Goal: Navigation & Orientation: Find specific page/section

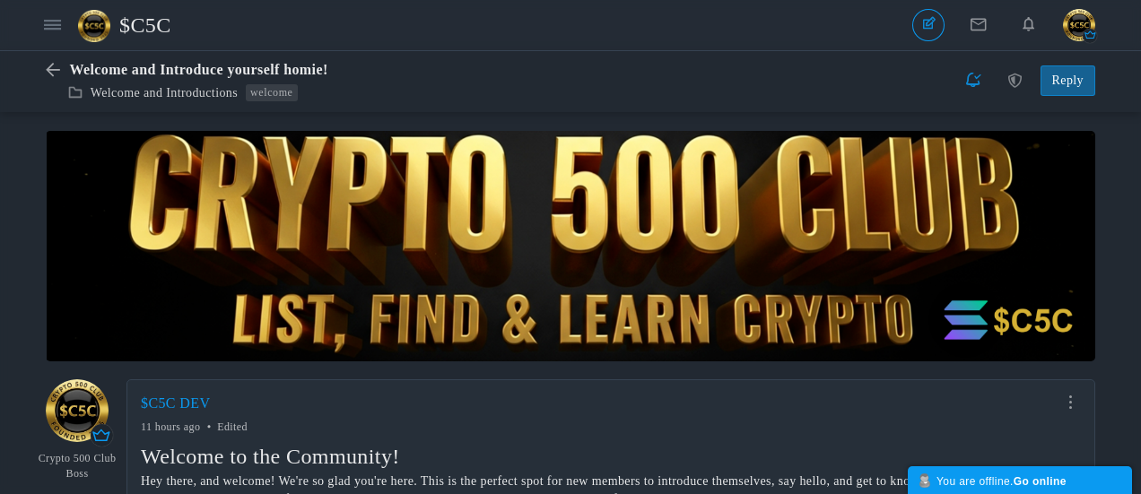
click at [149, 30] on span "$C5C" at bounding box center [151, 24] width 65 height 41
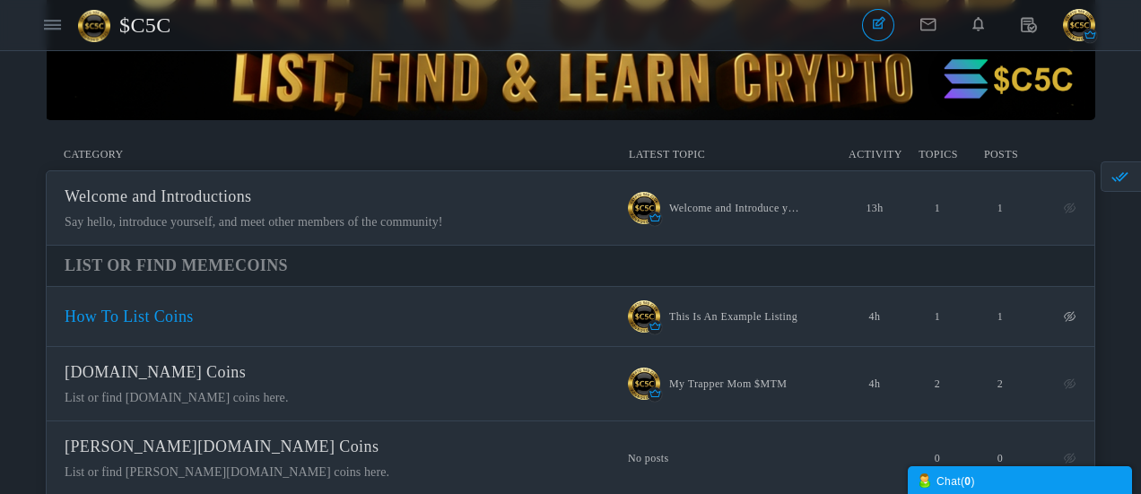
scroll to position [269, 0]
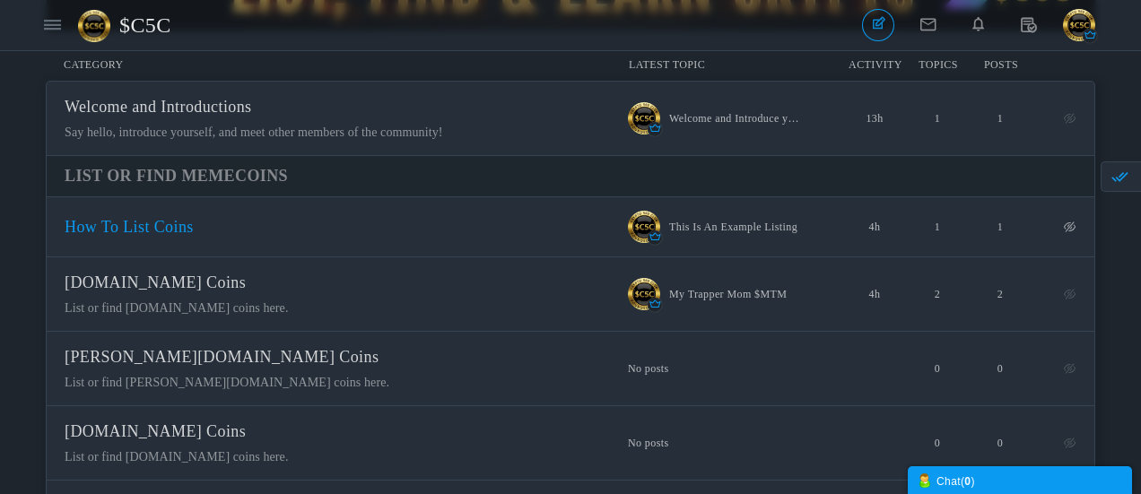
click at [194, 228] on span "How To List Coins" at bounding box center [129, 227] width 129 height 18
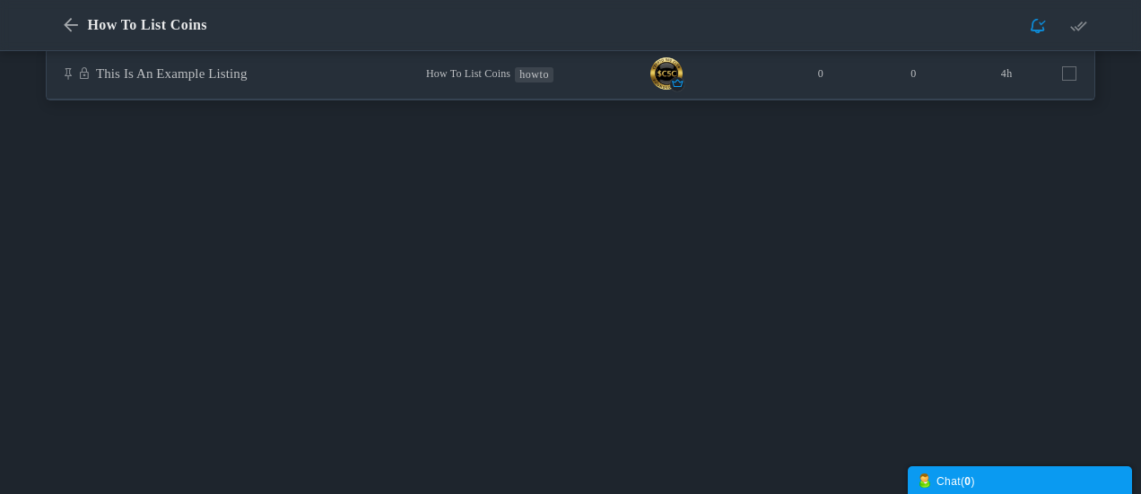
scroll to position [359, 0]
click at [248, 70] on link "This Is An Example Listing" at bounding box center [172, 69] width 152 height 14
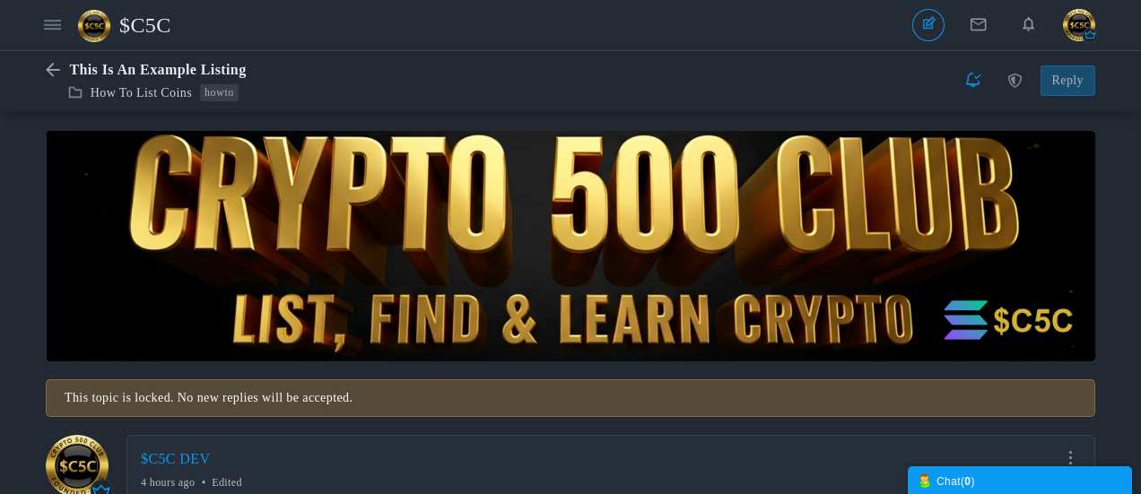
click at [161, 30] on span "$C5C" at bounding box center [151, 24] width 65 height 41
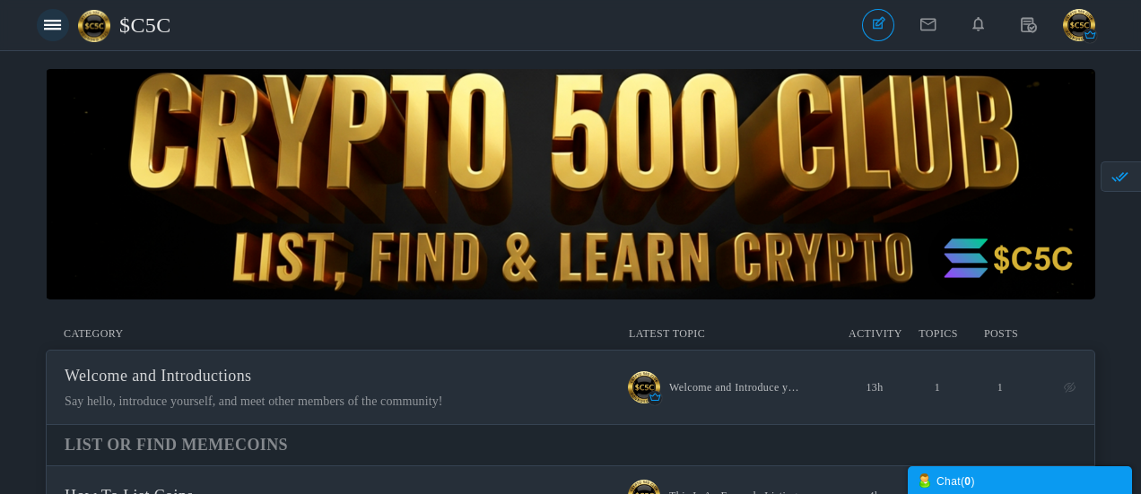
click at [43, 26] on link at bounding box center [53, 25] width 32 height 32
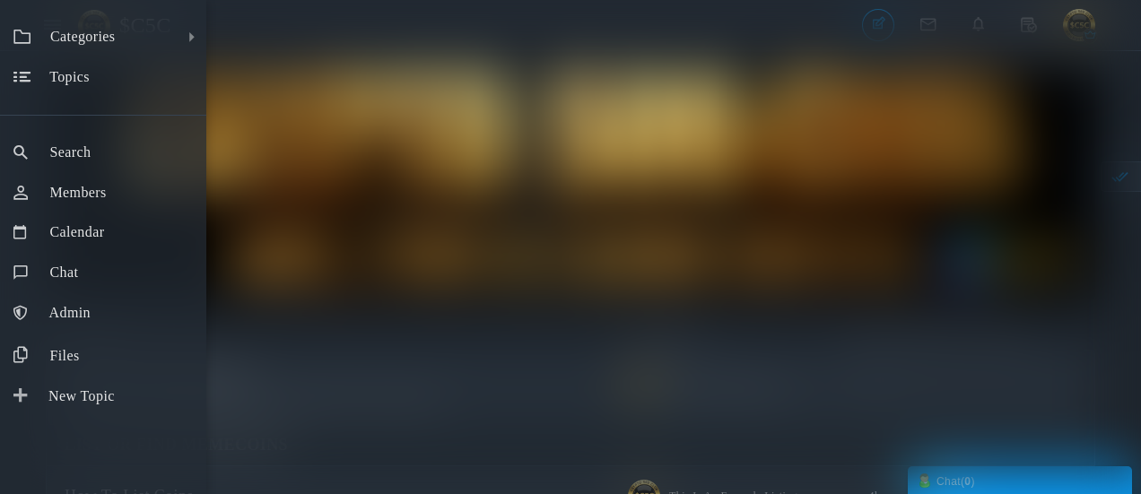
click at [688, 173] on div "Categories All Categories Categories Welcome and Introductions List Or Find Mem…" at bounding box center [570, 247] width 1141 height 494
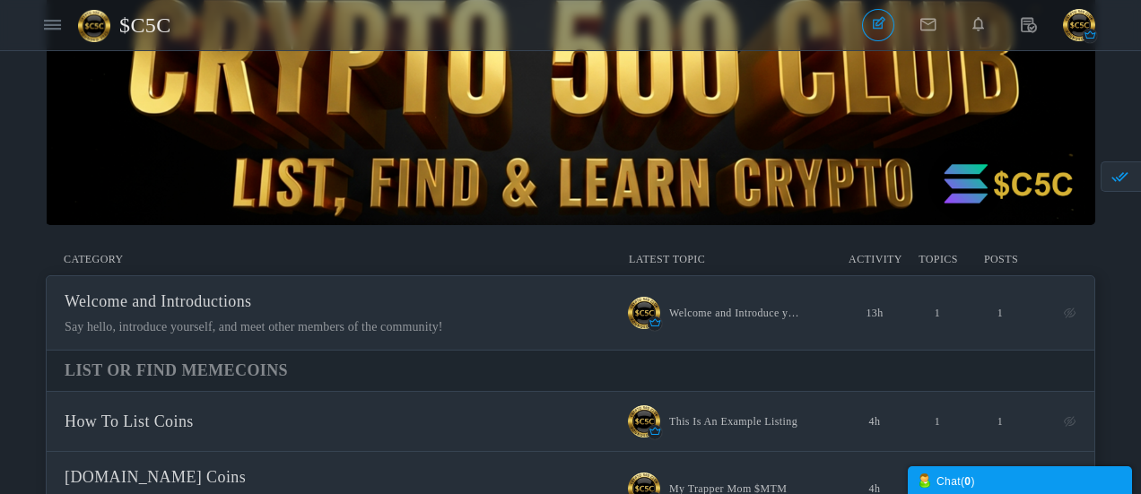
scroll to position [179, 0]
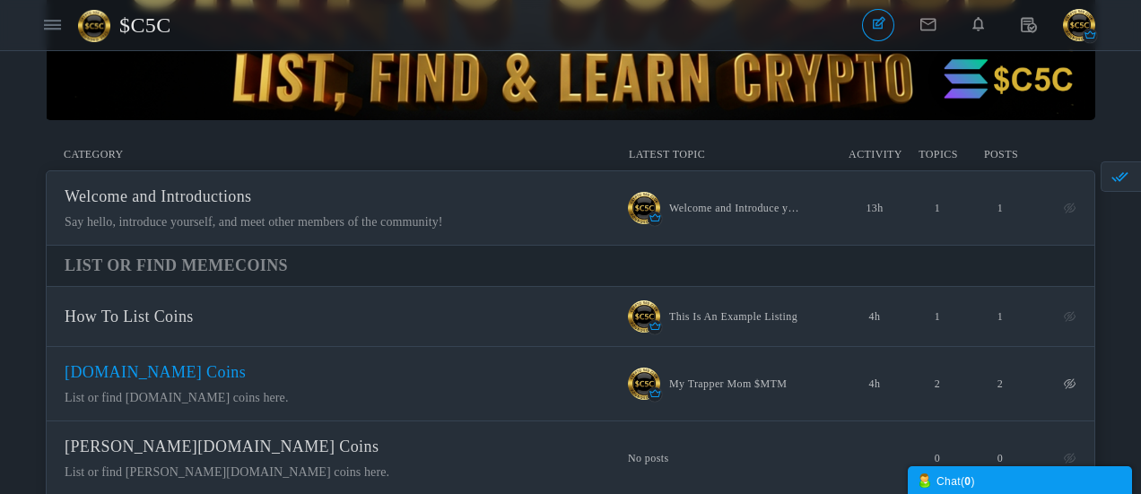
click at [246, 380] on span "[DOMAIN_NAME] Coins" at bounding box center [155, 372] width 181 height 18
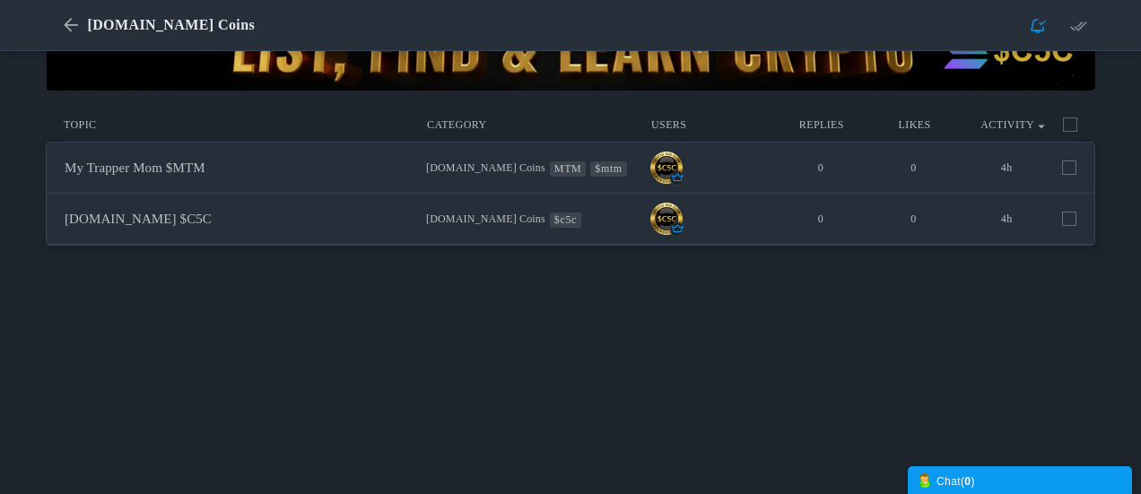
scroll to position [269, 0]
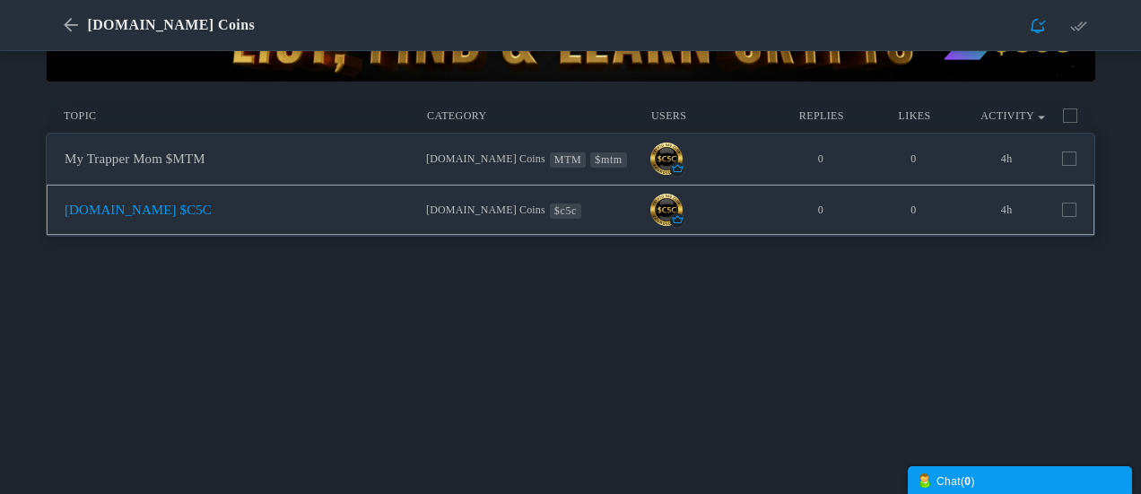
click at [212, 212] on link "[DOMAIN_NAME] $C5C" at bounding box center [138, 210] width 147 height 14
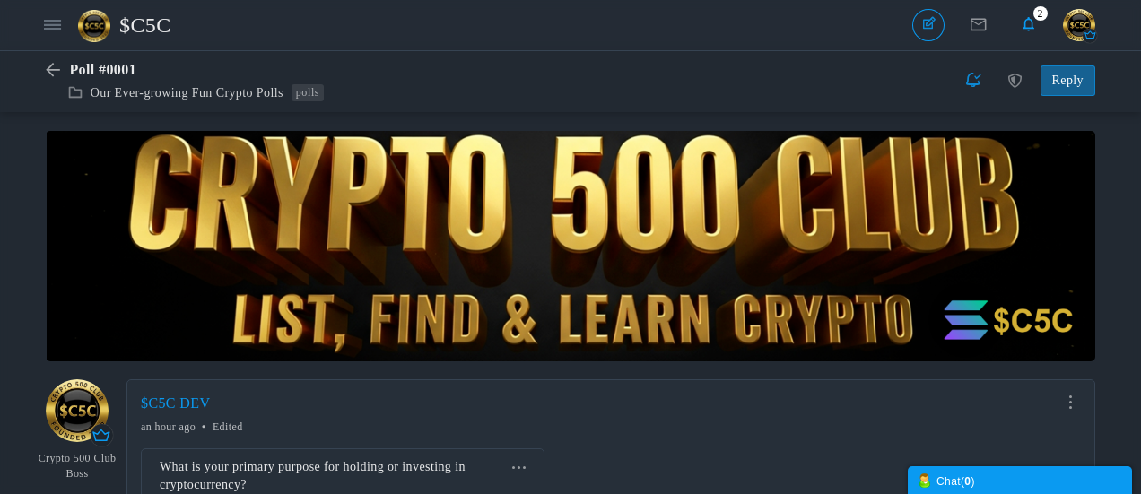
click at [155, 28] on span "$C5C" at bounding box center [151, 24] width 65 height 41
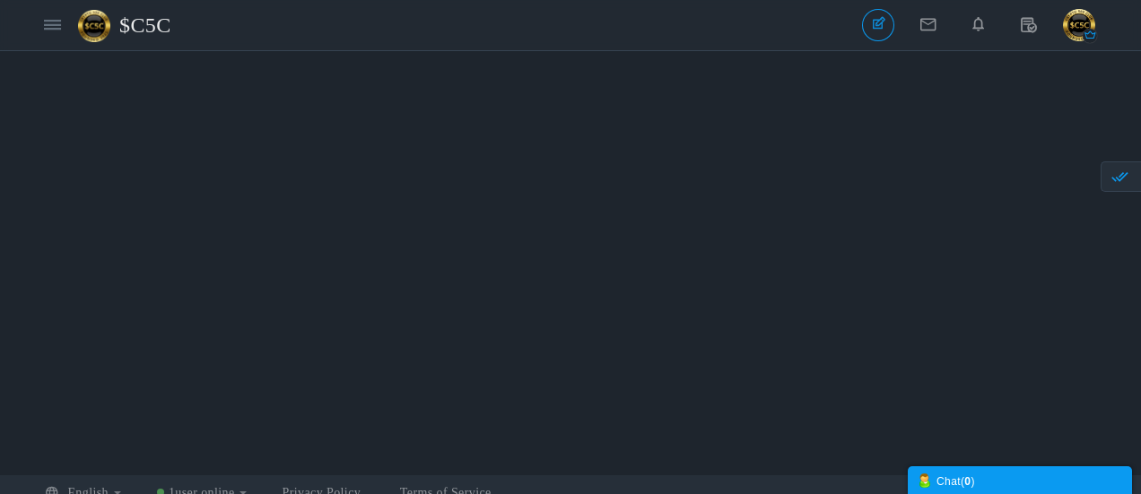
scroll to position [2115, 0]
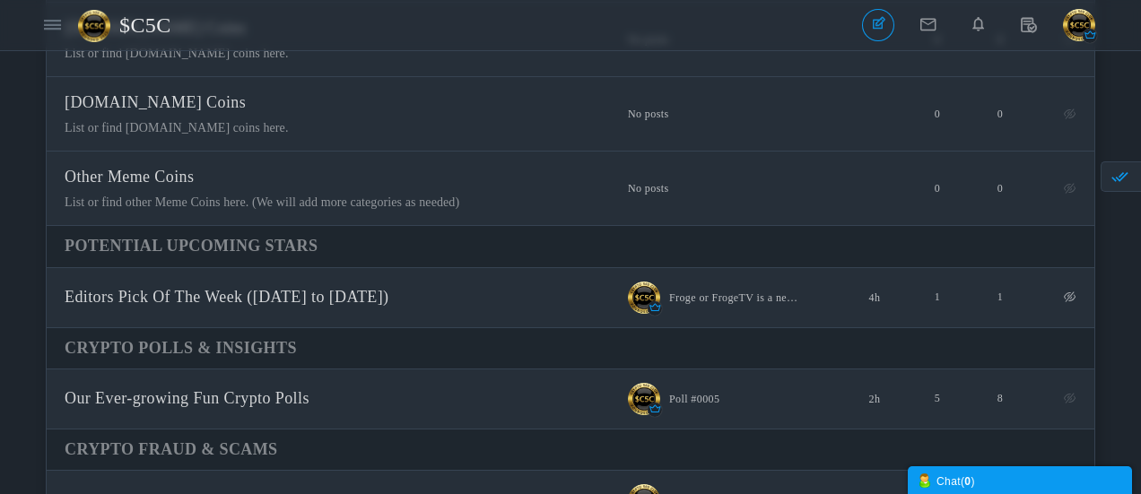
scroll to position [681, 0]
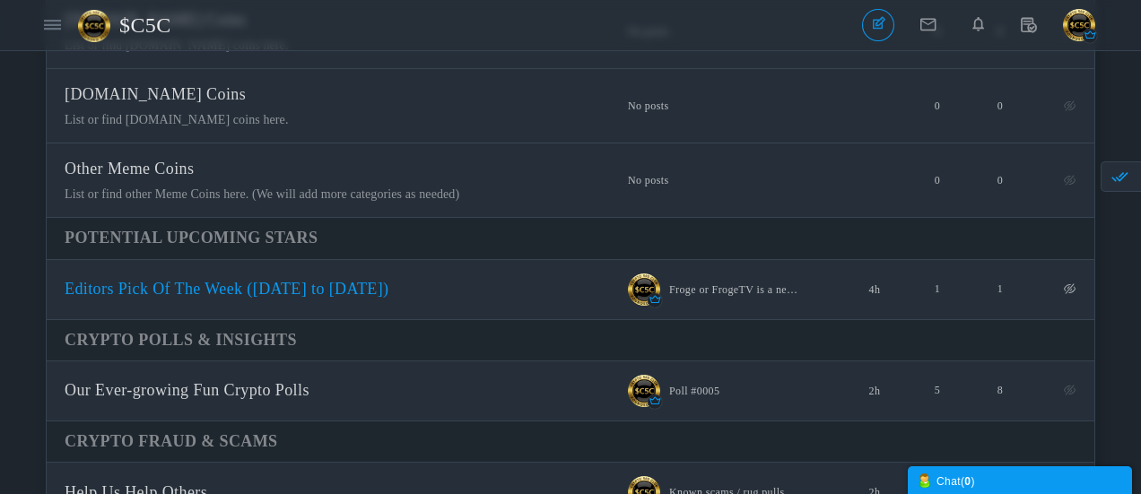
click at [316, 293] on span "Editors Pick Of The Week ([DATE] to [DATE])" at bounding box center [227, 289] width 325 height 18
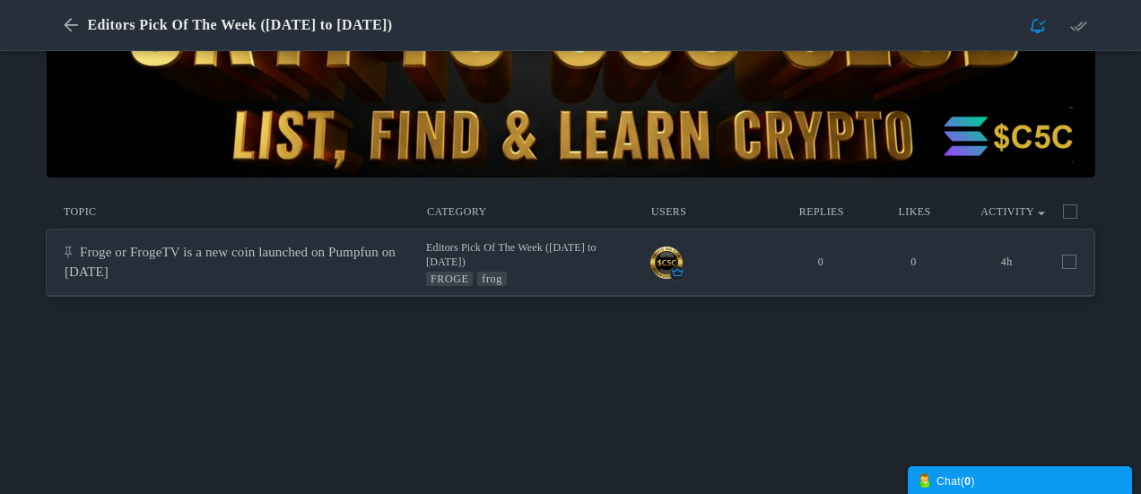
scroll to position [179, 0]
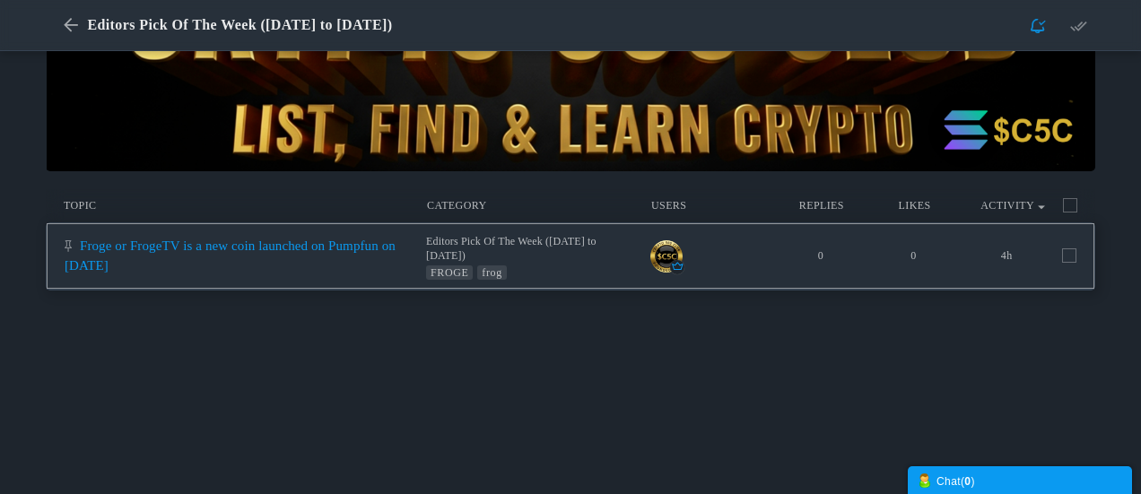
click at [308, 263] on link "Froge or FrogeTV is a new coin launched on Pumpfun on [DATE]" at bounding box center [230, 255] width 331 height 33
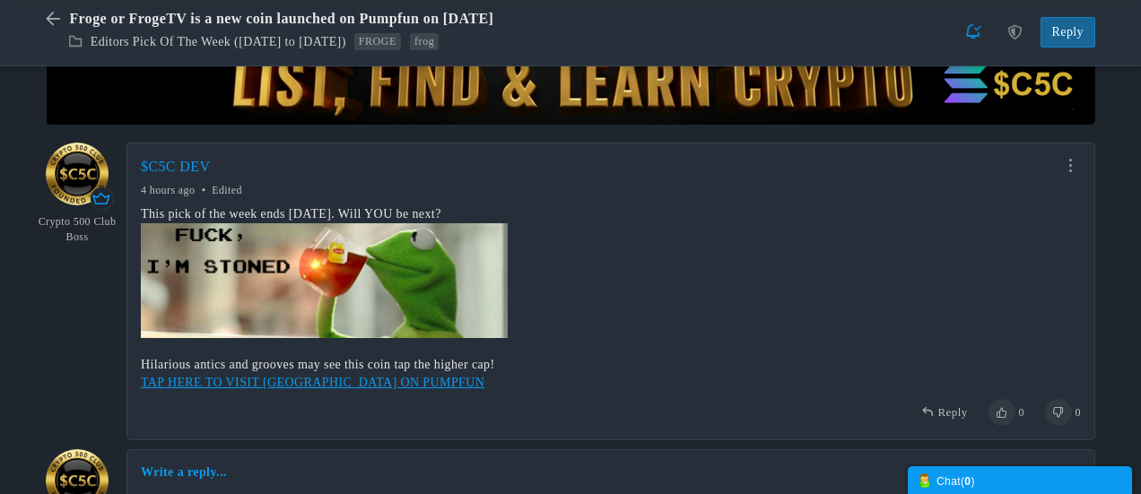
scroll to position [240, 0]
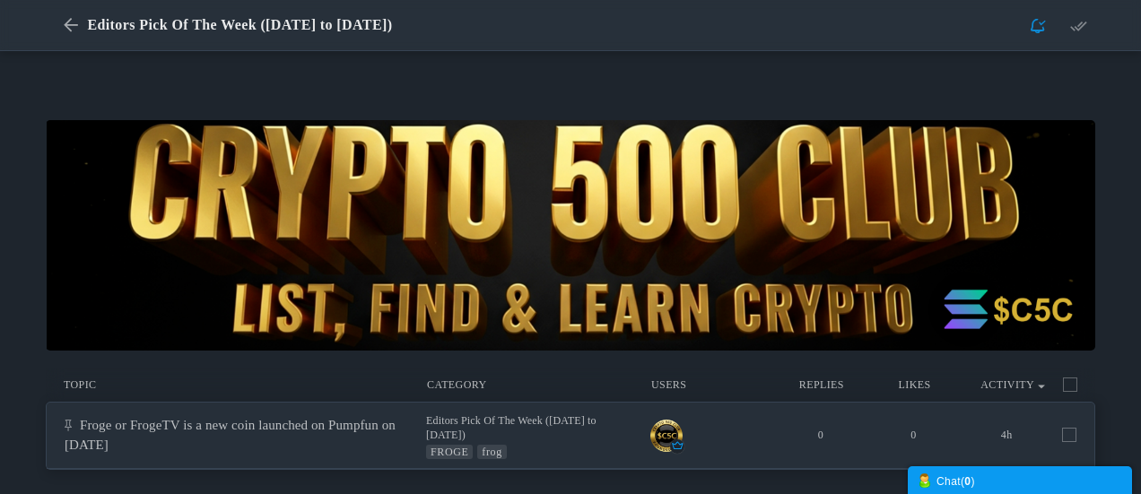
scroll to position [179, 0]
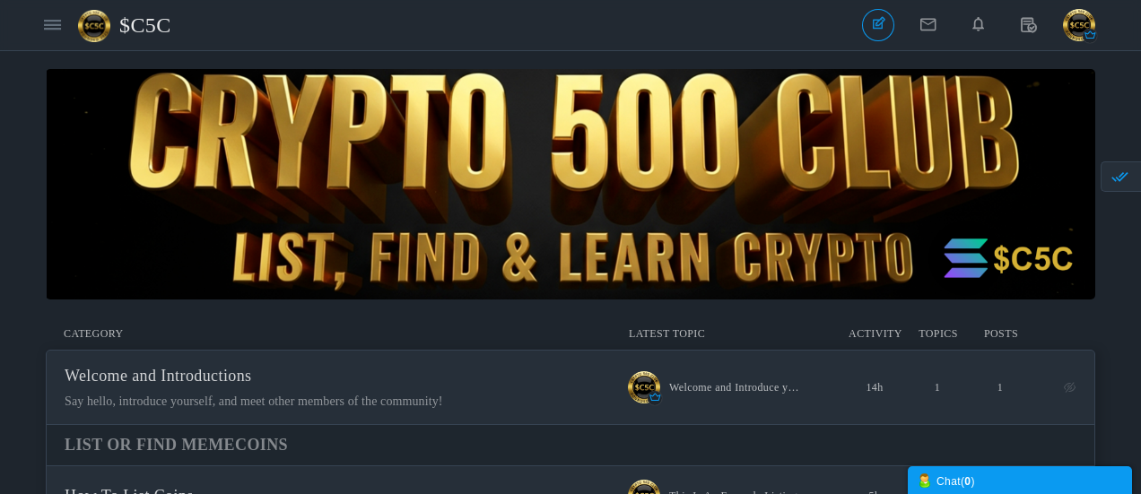
click at [1077, 35] on img "button" at bounding box center [1079, 25] width 32 height 32
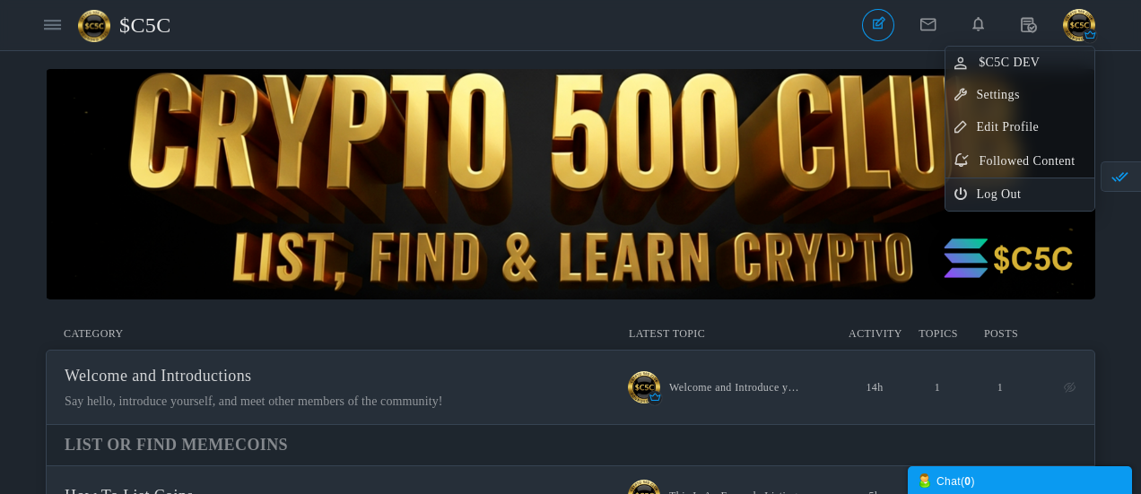
click at [1015, 202] on link "Log Out" at bounding box center [1020, 195] width 149 height 32
